Goal: Task Accomplishment & Management: Complete application form

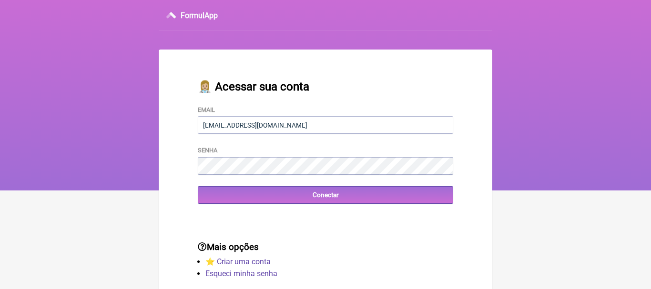
type input "priscilacrm@hotmail.com"
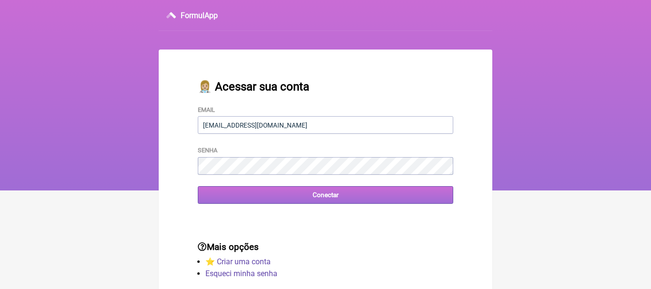
click at [323, 197] on input "Conectar" at bounding box center [325, 195] width 255 height 18
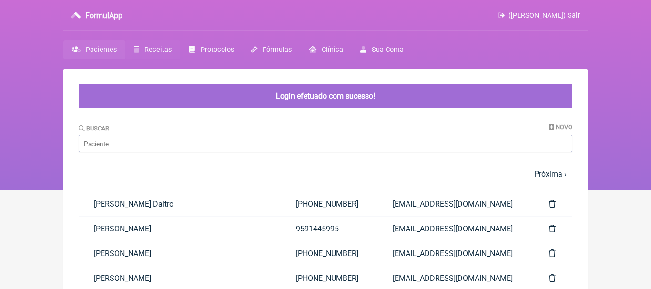
click at [153, 48] on span "Receitas" at bounding box center [157, 50] width 27 height 8
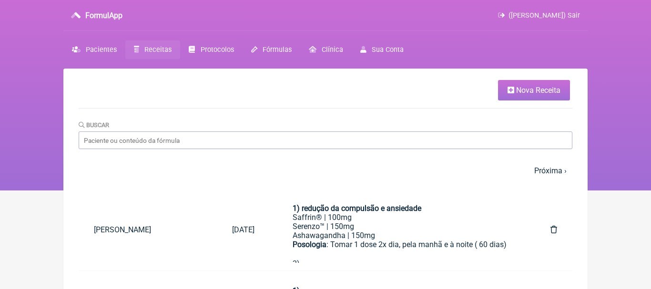
click at [527, 91] on span "Nova Receita" at bounding box center [538, 90] width 44 height 9
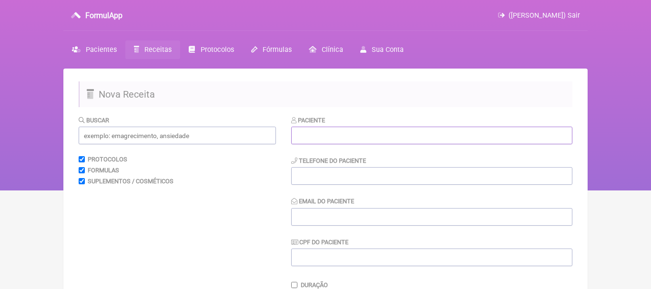
click at [423, 128] on input "text" at bounding box center [431, 136] width 281 height 18
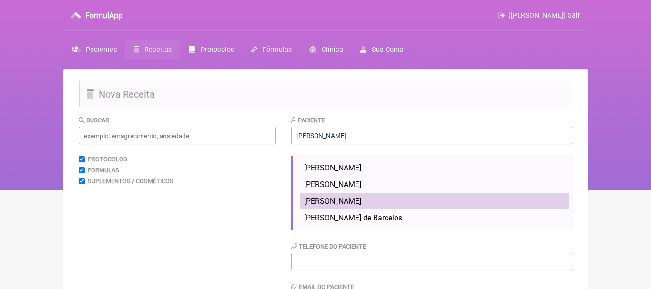
click at [357, 200] on span "Marcelo Pinheiro da Silva" at bounding box center [332, 201] width 57 height 9
type input "Marcelo Pinheiro da Silva"
type input "(21) 99637-7334"
type input "pinheiromarcelo293@gmail.com"
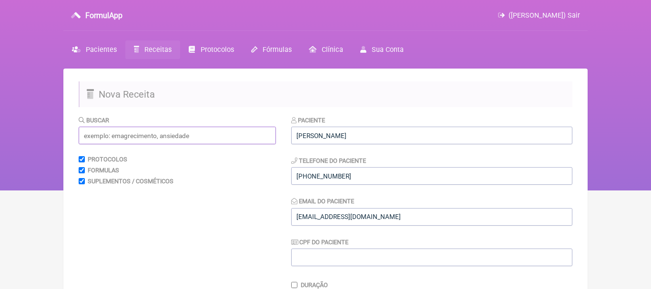
click at [237, 137] on input "text" at bounding box center [177, 136] width 197 height 18
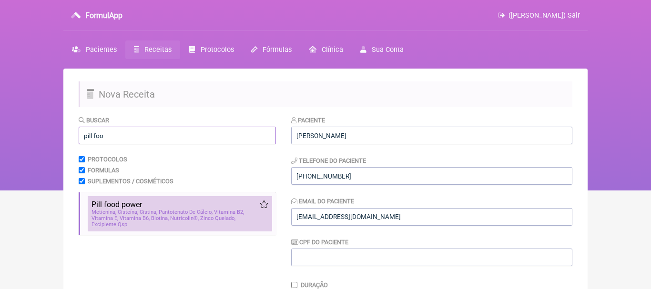
type input "pill foo"
click at [112, 214] on span "Metionina" at bounding box center [103, 212] width 25 height 6
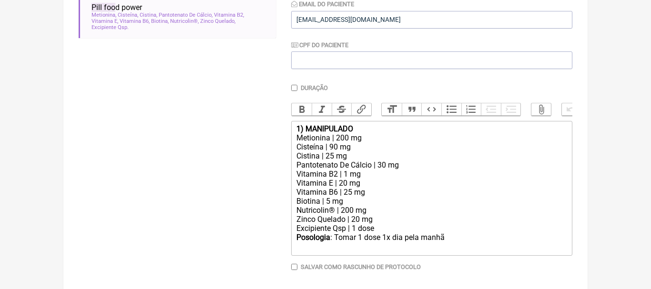
scroll to position [204, 0]
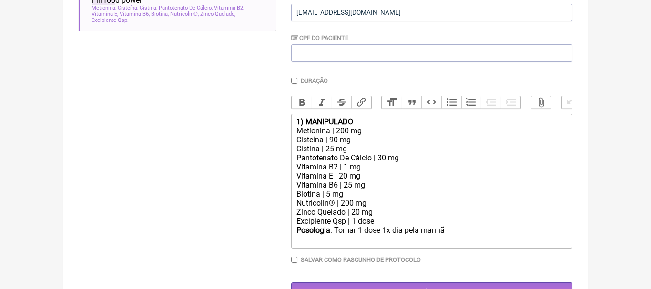
click at [357, 121] on div "1) MANIPULADO" at bounding box center [431, 121] width 271 height 9
click at [459, 229] on div "Posologia : Tomar 1 dose 1x dia pela manhã ㅤ" at bounding box center [431, 235] width 271 height 19
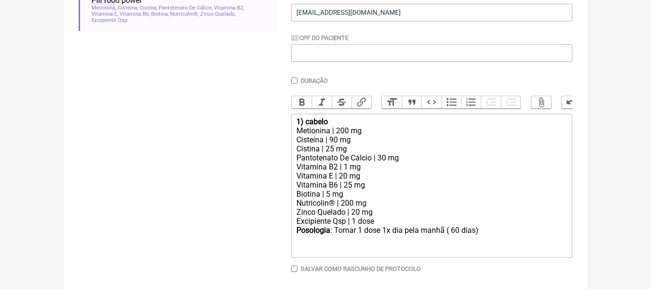
type trix-editor "<div><strong>1) cabelo</strong></div><div>Metionina | 200 mg</div><div>Cisteína…"
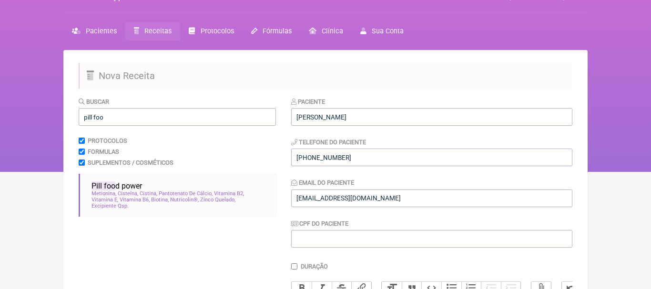
scroll to position [11, 0]
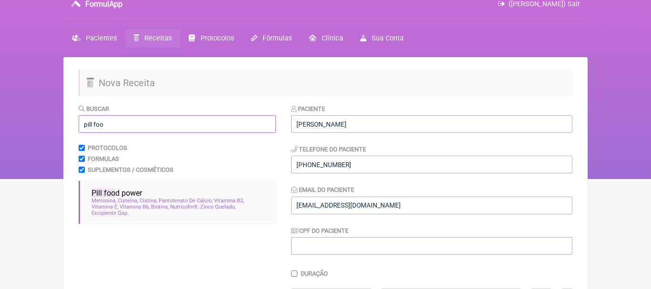
click at [258, 127] on input "pill foo" at bounding box center [177, 124] width 197 height 18
type input "p"
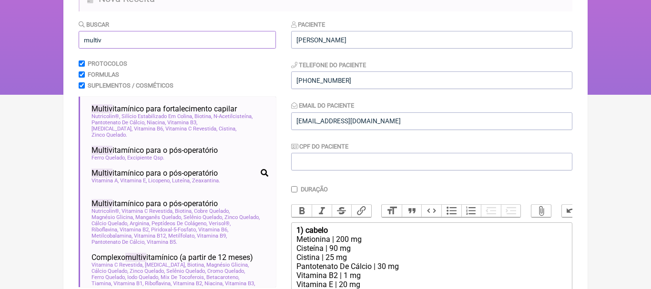
scroll to position [120, 0]
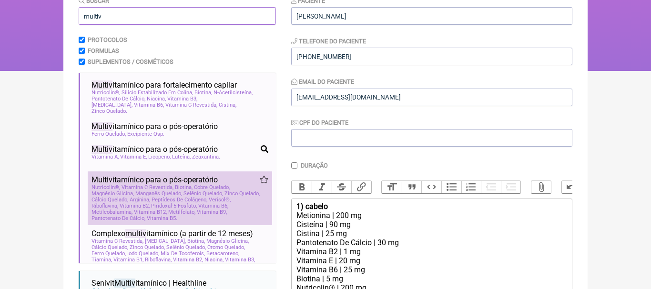
type input "multiv"
click at [146, 198] on span "Arginina" at bounding box center [140, 200] width 20 height 6
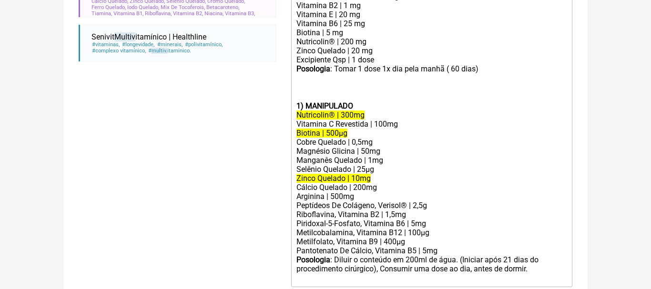
scroll to position [364, 0]
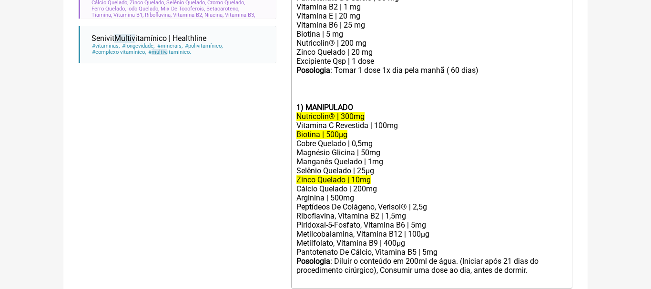
click at [307, 106] on strong "1) MANIPULADO" at bounding box center [324, 107] width 57 height 9
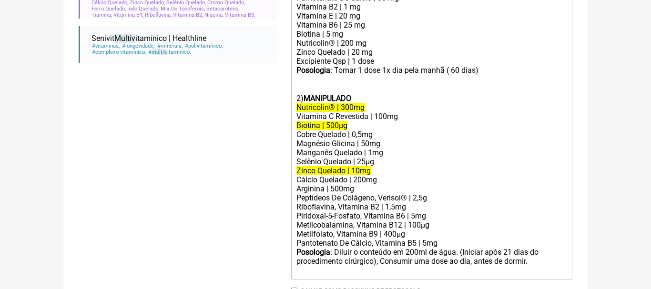
click at [369, 94] on div "Posologia : Tomar 1 dose 1x dia pela manhã ㅤ( 60 dias) 2) MANIPULADO" at bounding box center [431, 84] width 271 height 37
drag, startPoint x: 297, startPoint y: 105, endPoint x: 369, endPoint y: 108, distance: 71.5
click at [369, 108] on div "Nutricolin® | 300mg" at bounding box center [431, 107] width 271 height 9
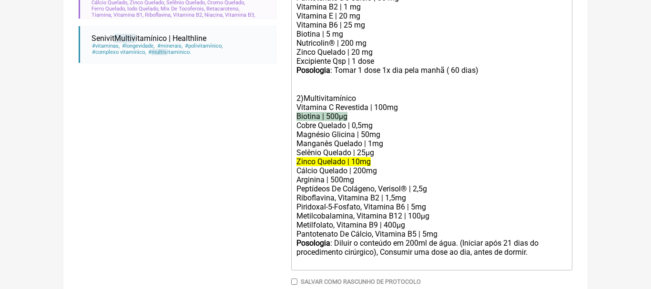
drag, startPoint x: 294, startPoint y: 117, endPoint x: 353, endPoint y: 117, distance: 58.6
click at [353, 117] on trix-editor "1) cabelo Metionina | 200 mg Cisteína | 90 mg Cistina | 25 mg Pantotenato De Cá…" at bounding box center [431, 112] width 281 height 317
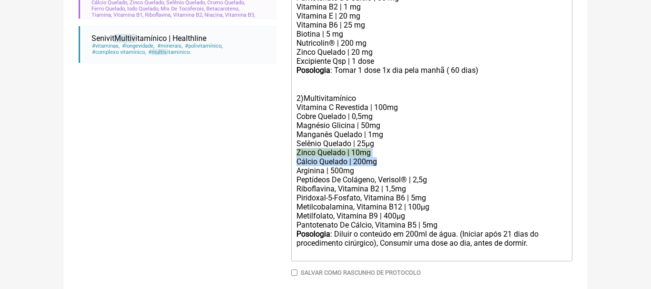
drag, startPoint x: 295, startPoint y: 155, endPoint x: 376, endPoint y: 157, distance: 81.5
click at [376, 157] on trix-editor "1) cabelo Metionina | 200 mg Cisteína | 90 mg Cistina | 25 mg Pantotenato De Cá…" at bounding box center [431, 108] width 281 height 308
click at [376, 157] on div "Cálcio Quelado | 200mg" at bounding box center [431, 161] width 271 height 9
drag, startPoint x: 295, startPoint y: 152, endPoint x: 372, endPoint y: 153, distance: 76.7
click at [372, 153] on trix-editor "1) cabelo Metionina | 200 mg Cisteína | 90 mg Cistina | 25 mg Pantotenato De Cá…" at bounding box center [431, 108] width 281 height 308
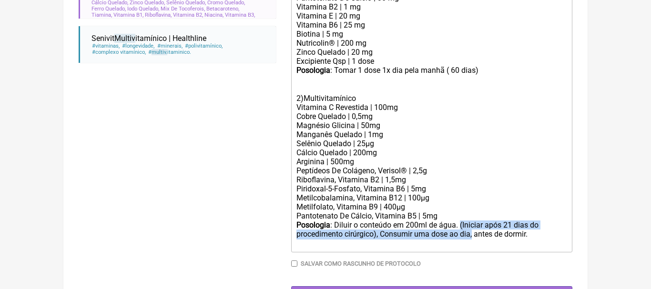
drag, startPoint x: 463, startPoint y: 224, endPoint x: 473, endPoint y: 235, distance: 14.8
click at [473, 235] on div "Posologia : Diluir o conteúdo em 200ml de água. (Iniciar após 21 dias do proced…" at bounding box center [431, 235] width 271 height 28
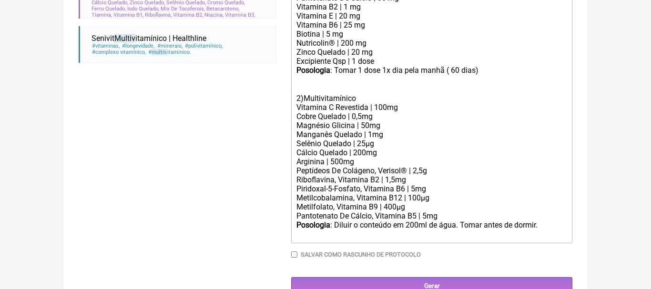
click at [354, 125] on div "Magnésio Glicina | 50mg" at bounding box center [431, 125] width 271 height 9
click at [383, 123] on div "Magnésio bisglicinato | 50mg" at bounding box center [431, 125] width 271 height 9
click at [408, 126] on div "Magnésio bisglicinato | 100 mg" at bounding box center [431, 125] width 271 height 9
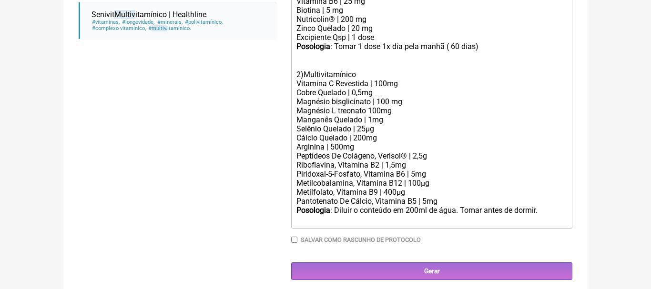
scroll to position [393, 0]
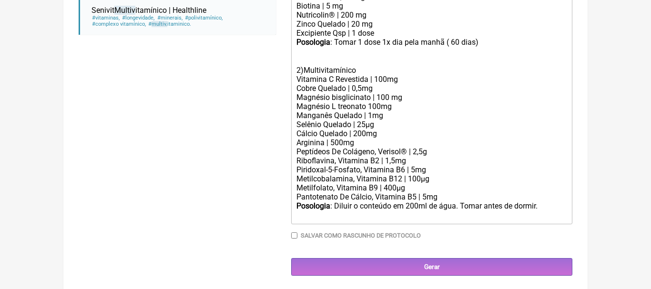
click at [552, 206] on div "Posologia : Diluir o conteúdo em 200ml de água. Tomar antes de dormir. ㅤ" at bounding box center [431, 211] width 271 height 19
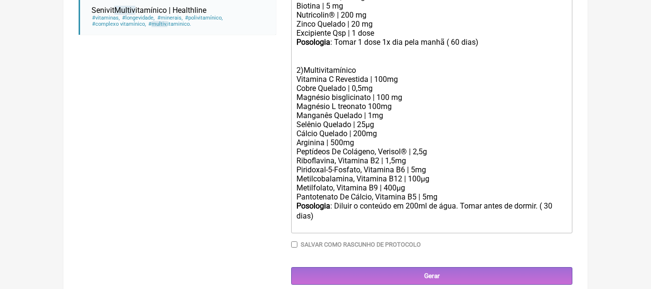
type trix-editor "<div><strong>1) cabelo</strong></div><div>Metionina | 200 mg</div><div>Cisteína…"
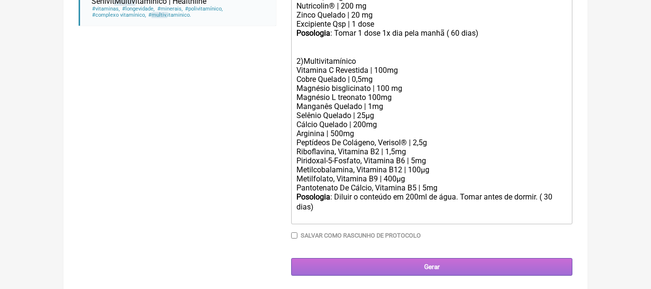
click at [437, 265] on input "Gerar" at bounding box center [431, 267] width 281 height 18
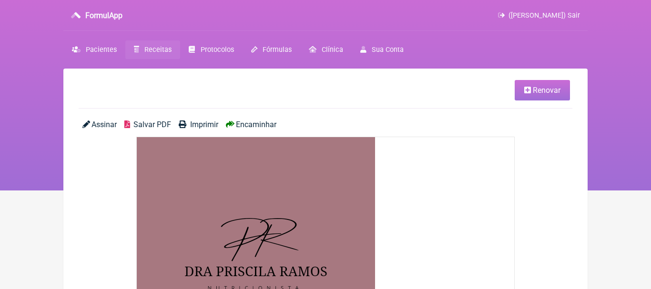
click at [269, 124] on span "Encaminhar" at bounding box center [256, 124] width 40 height 9
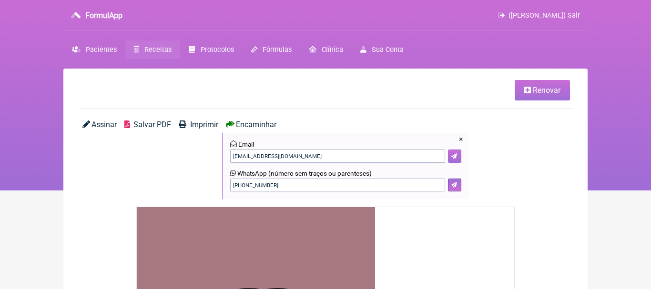
click at [455, 157] on icon at bounding box center [454, 156] width 6 height 6
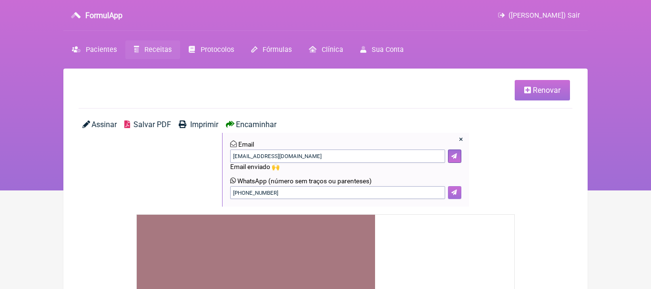
click at [452, 193] on icon at bounding box center [454, 193] width 6 height 6
click at [280, 194] on input "[PHONE_NUMBER]" at bounding box center [337, 192] width 215 height 13
type input "("
type input "21981430134"
click at [454, 195] on icon at bounding box center [454, 193] width 6 height 6
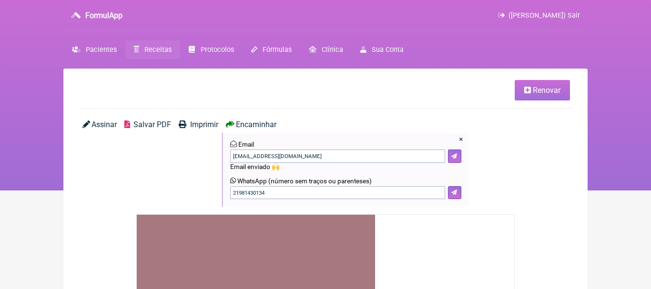
click at [573, 16] on span "(Priscila Ramos Miranda Pinheiro) Sair" at bounding box center [543, 15] width 71 height 8
